Goal: Information Seeking & Learning: Learn about a topic

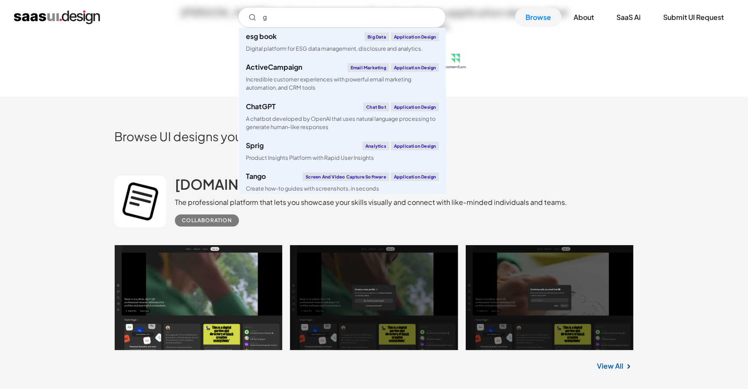
scroll to position [325, 0]
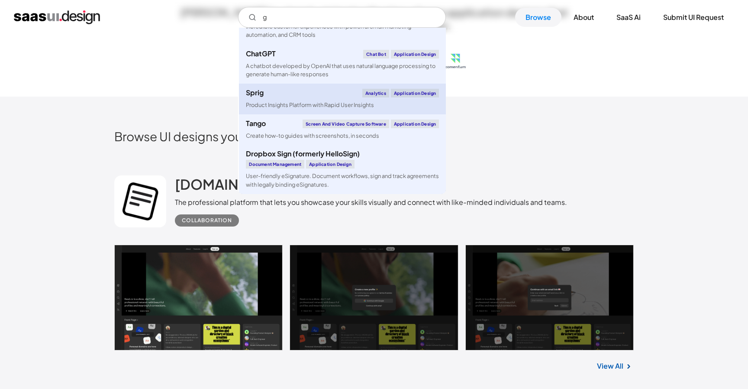
click at [283, 107] on div "Product Insights Platform with Rapid User Insights" at bounding box center [310, 105] width 128 height 8
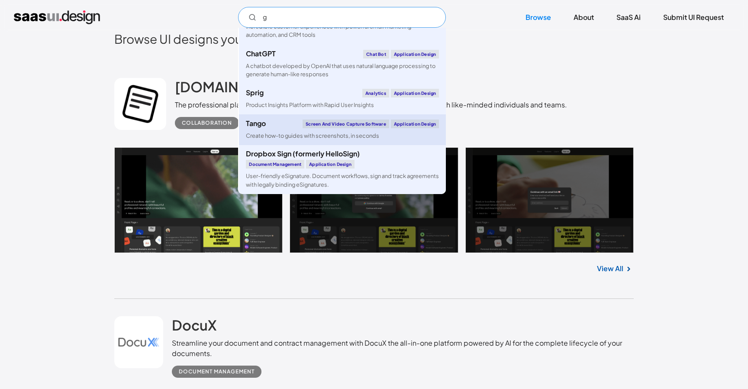
scroll to position [0, 0]
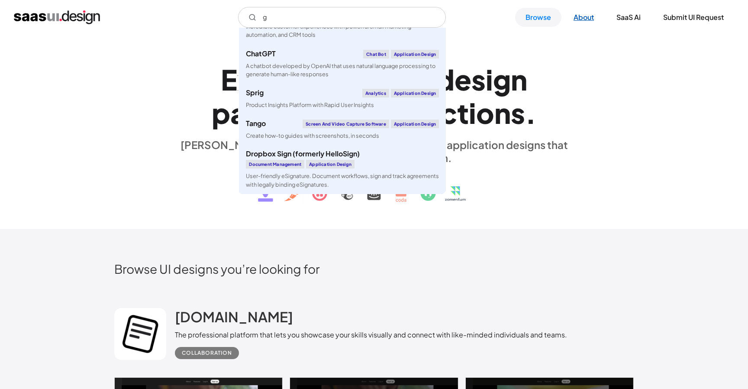
click at [582, 20] on link "About" at bounding box center [583, 17] width 41 height 19
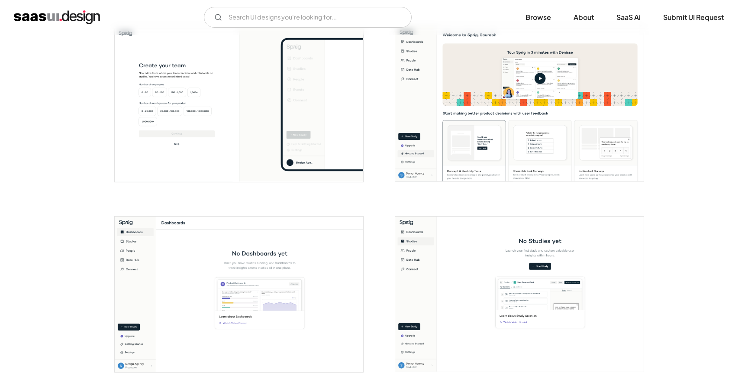
scroll to position [544, 0]
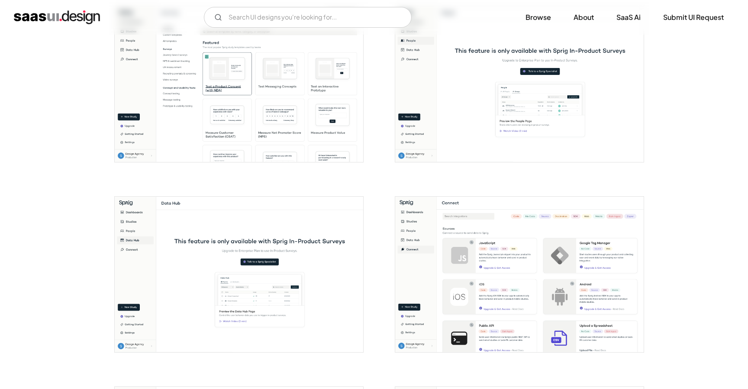
scroll to position [0, 0]
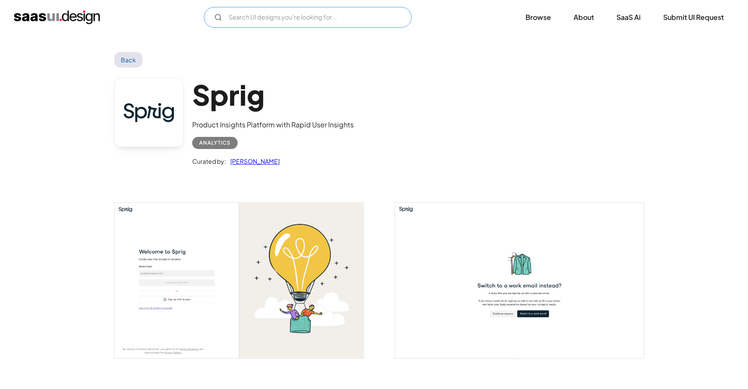
click at [276, 23] on input "Email Form" at bounding box center [308, 17] width 208 height 21
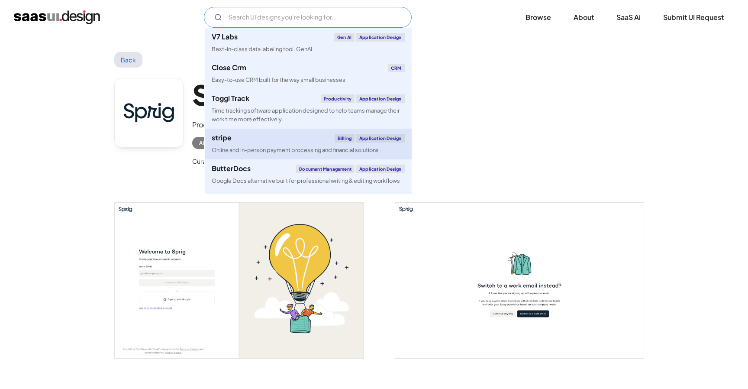
scroll to position [12, 0]
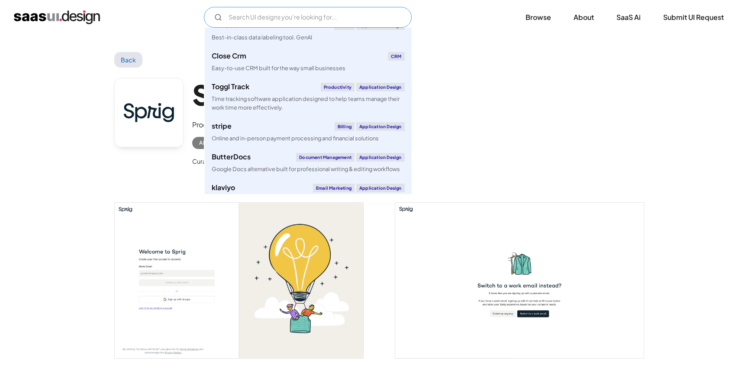
click at [261, 18] on input "Email Form" at bounding box center [308, 17] width 208 height 21
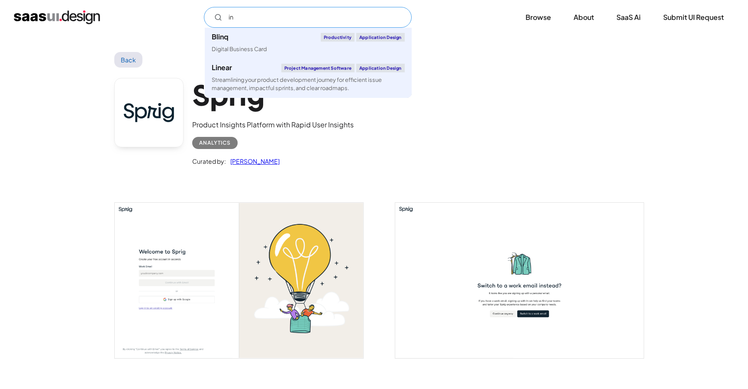
scroll to position [0, 0]
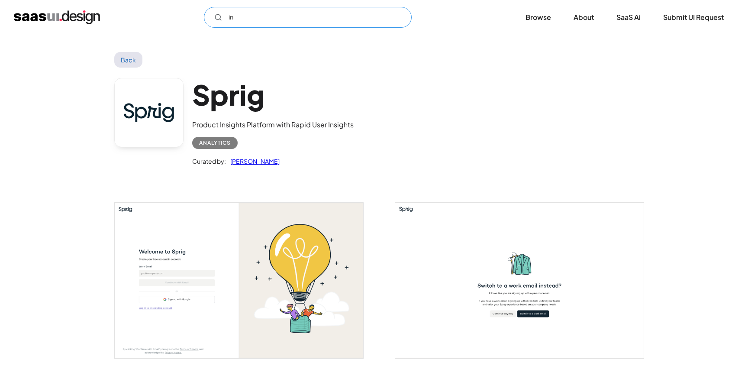
type input "i"
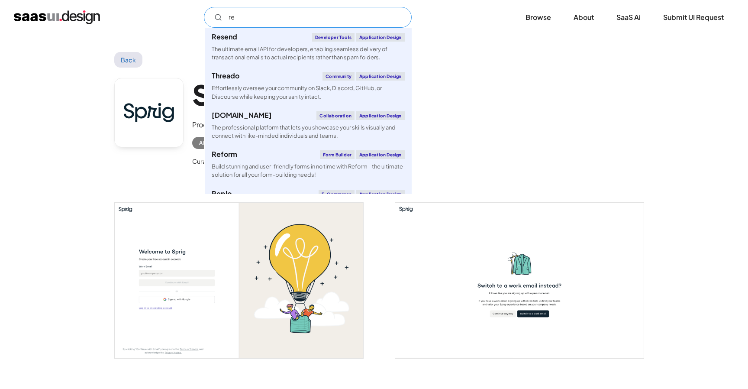
type input "r"
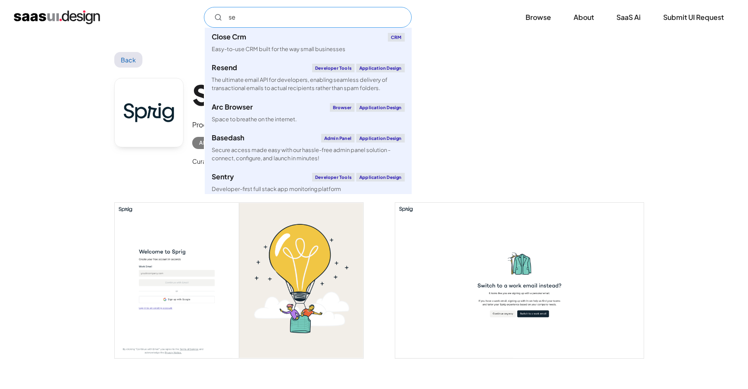
type input "s"
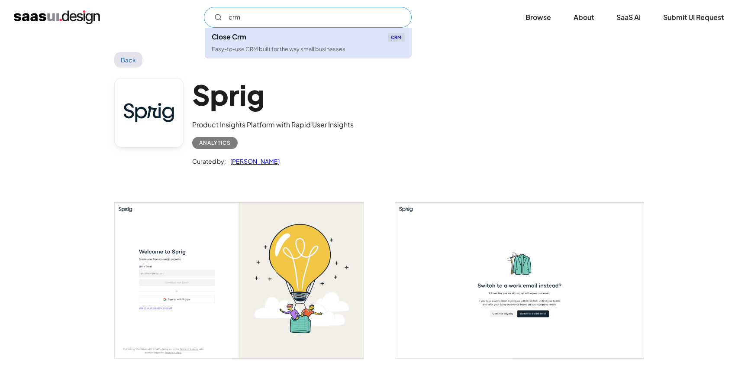
click at [271, 46] on div "Easy-to-use CRM built for the way small businesses" at bounding box center [279, 49] width 134 height 8
type input "crm"
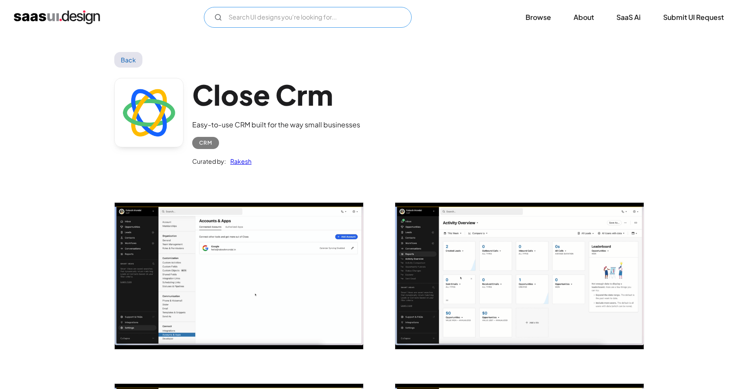
click at [256, 10] on input "Email Form" at bounding box center [308, 17] width 208 height 21
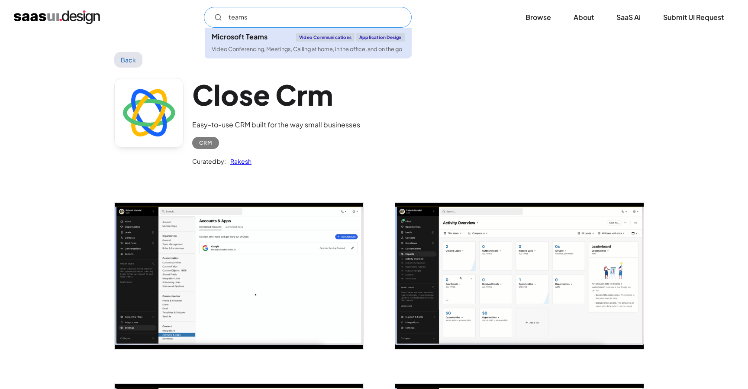
click at [266, 46] on div "Video Conferencing, Meetings, Calling at home, in the office, and on the go" at bounding box center [307, 49] width 191 height 8
type input "teams"
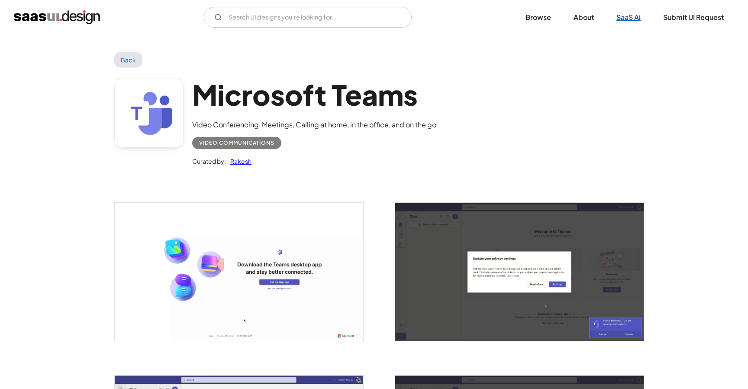
click at [631, 21] on link "SaaS Ai" at bounding box center [628, 17] width 45 height 19
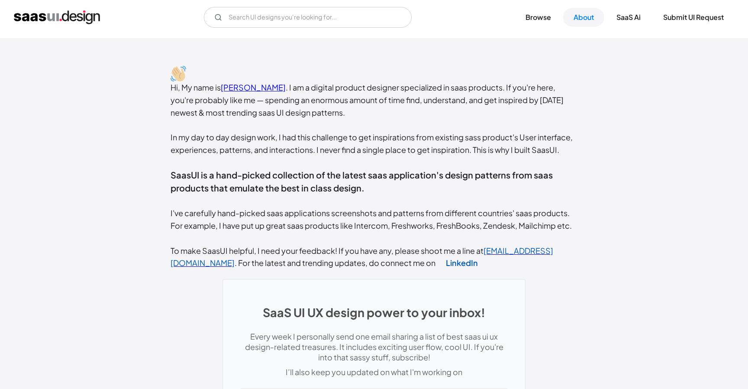
scroll to position [165, 0]
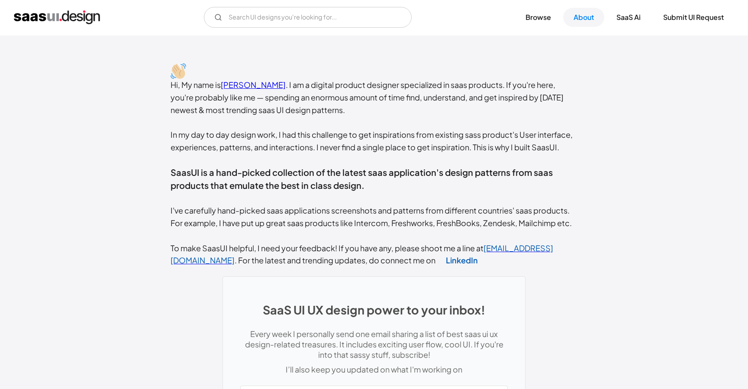
click at [260, 83] on link "[PERSON_NAME]" at bounding box center [253, 85] width 65 height 10
